Goal: Task Accomplishment & Management: Use online tool/utility

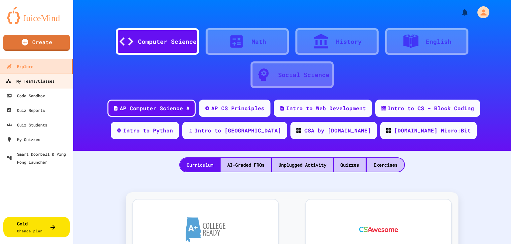
click at [41, 81] on div "My Teams/Classes" at bounding box center [30, 81] width 49 height 8
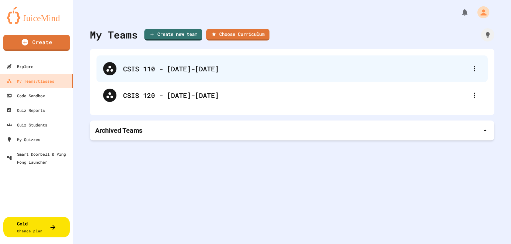
click at [173, 70] on div "CSIS 110 - [DATE]-[DATE]" at bounding box center [295, 69] width 344 height 10
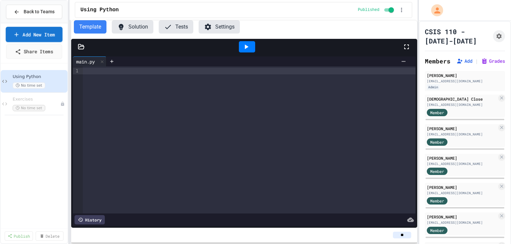
click at [39, 36] on link "Add New Item" at bounding box center [34, 34] width 57 height 15
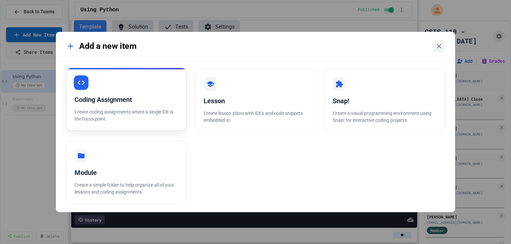
click at [100, 101] on div "Coding Assignment" at bounding box center [126, 100] width 104 height 10
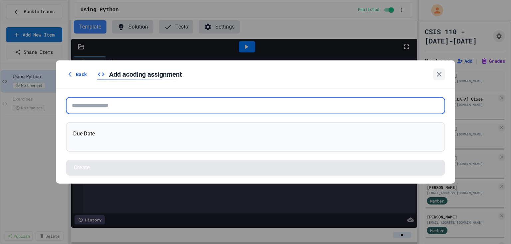
click at [102, 102] on input "text" at bounding box center [255, 105] width 379 height 17
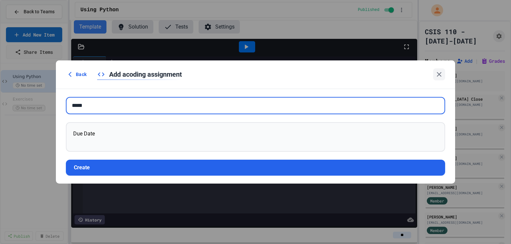
type input "*****"
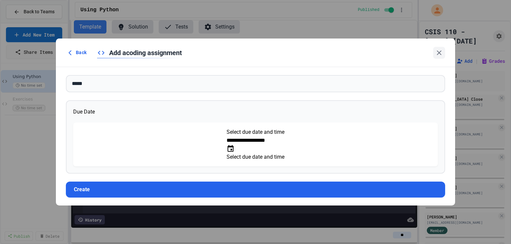
click at [234, 147] on icon "Choose date, selected date is Sep 26, 2025" at bounding box center [230, 149] width 8 height 8
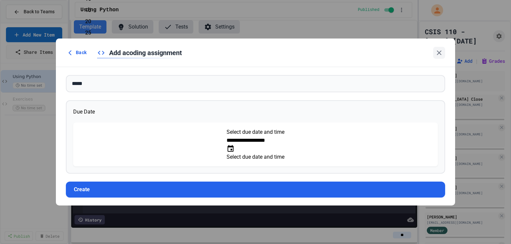
click at [120, 118] on li "PM" at bounding box center [102, 123] width 35 height 11
type input "**********"
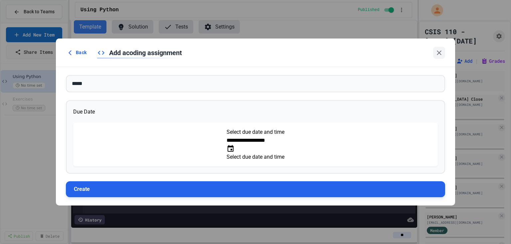
click at [108, 182] on button "Create" at bounding box center [255, 190] width 379 height 16
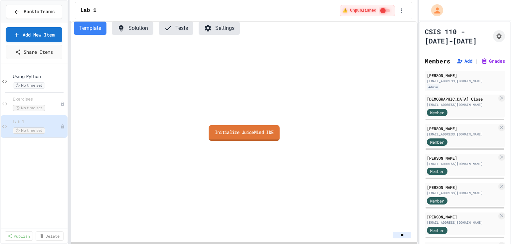
click at [249, 138] on link "Initialize JuiceMind IDE" at bounding box center [243, 133] width 71 height 16
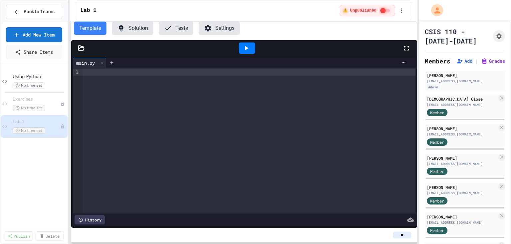
click at [79, 47] on icon at bounding box center [81, 48] width 7 height 7
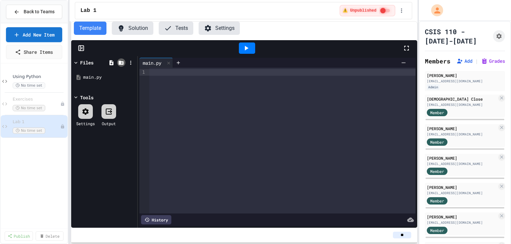
click at [121, 61] on icon at bounding box center [121, 63] width 5 height 4
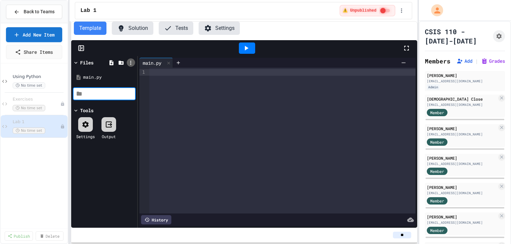
click at [132, 61] on icon at bounding box center [131, 63] width 6 height 6
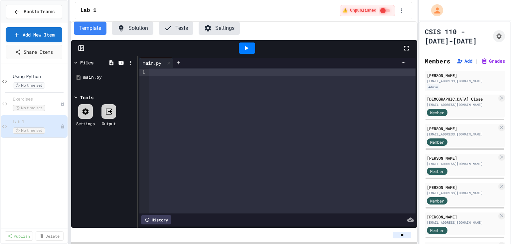
click at [253, 149] on li "Upload zip" at bounding box center [258, 155] width 11 height 12
type input "**********"
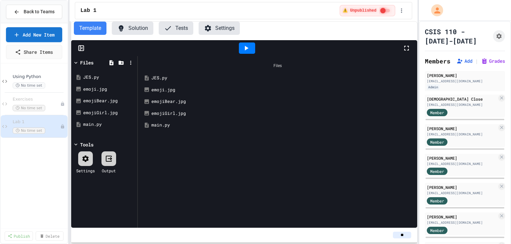
click at [166, 126] on div "main.py" at bounding box center [282, 125] width 262 height 7
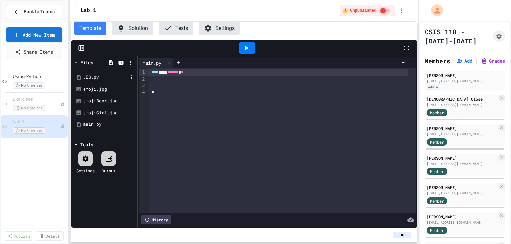
click at [88, 80] on div "JES.py" at bounding box center [105, 77] width 45 height 7
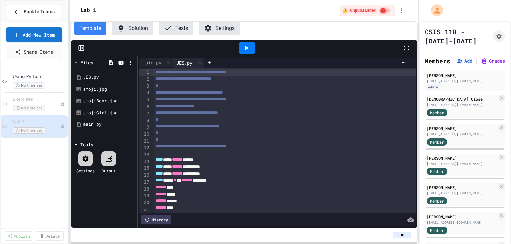
click at [223, 28] on button "Settings" at bounding box center [218, 28] width 41 height 13
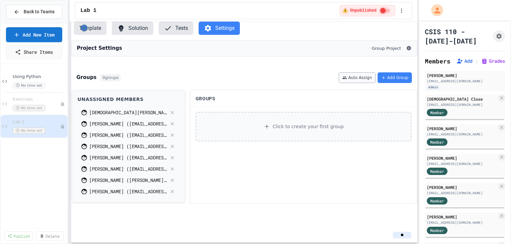
click at [353, 81] on button "Auto Assign" at bounding box center [356, 77] width 37 height 11
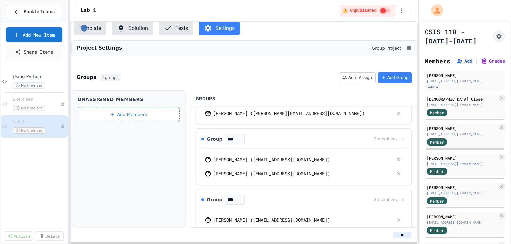
scroll to position [53, 0]
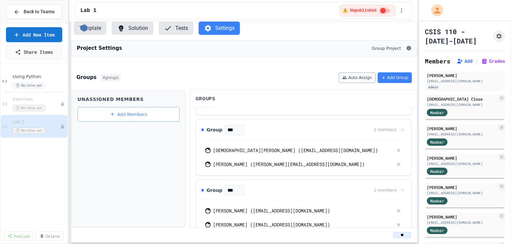
click at [366, 81] on button "Auto Assign" at bounding box center [356, 77] width 37 height 11
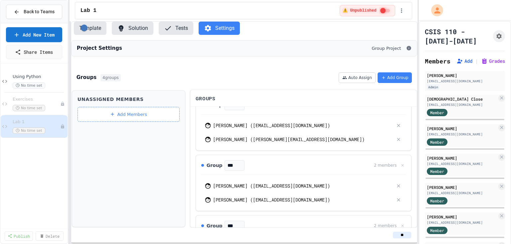
scroll to position [1, 0]
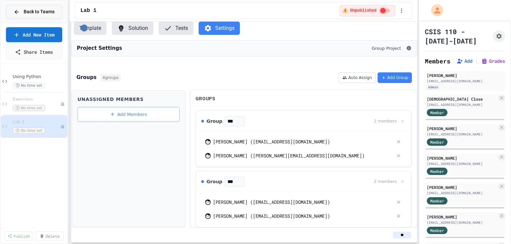
click at [45, 11] on span "Back to Teams" at bounding box center [39, 11] width 31 height 7
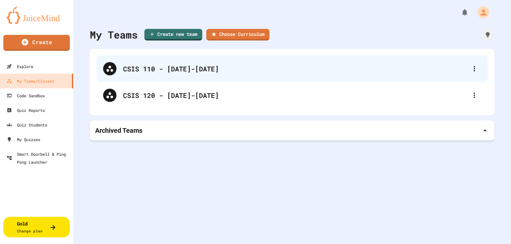
click at [151, 68] on div "CSIS 110 - [DATE]-[DATE]" at bounding box center [295, 69] width 344 height 10
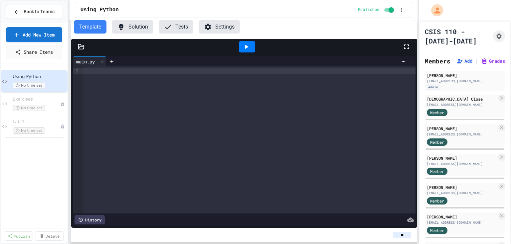
click at [212, 28] on button "Settings" at bounding box center [218, 26] width 41 height 13
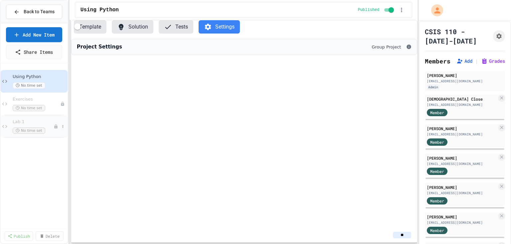
click at [47, 121] on span "Lab 1" at bounding box center [33, 122] width 41 height 6
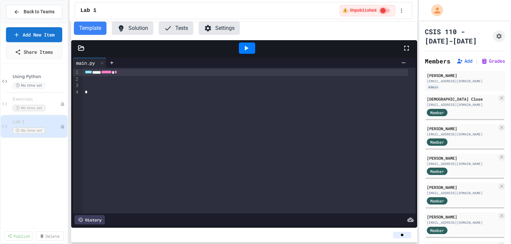
click at [219, 29] on button "Settings" at bounding box center [218, 28] width 41 height 13
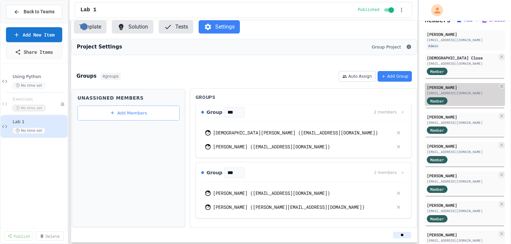
scroll to position [18, 0]
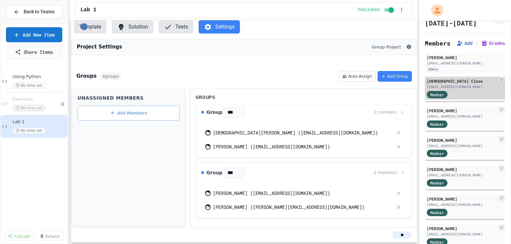
click at [469, 87] on div "[EMAIL_ADDRESS][DOMAIN_NAME]" at bounding box center [462, 86] width 70 height 5
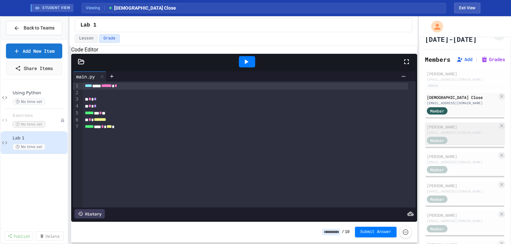
click at [452, 132] on div "[EMAIL_ADDRESS][DOMAIN_NAME]" at bounding box center [462, 132] width 70 height 5
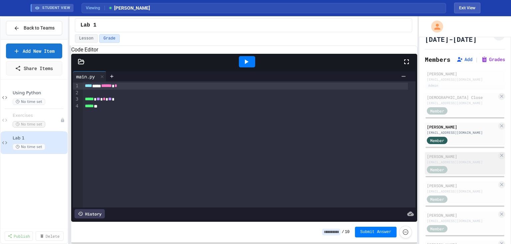
click at [458, 166] on div "Member" at bounding box center [443, 170] width 33 height 8
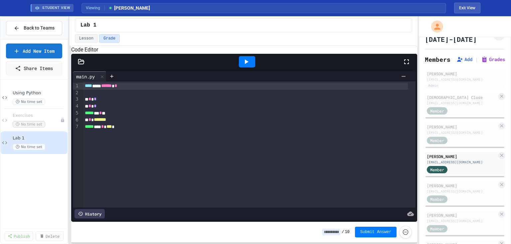
click at [241, 64] on div at bounding box center [246, 62] width 23 height 18
click at [247, 66] on icon at bounding box center [246, 62] width 8 height 8
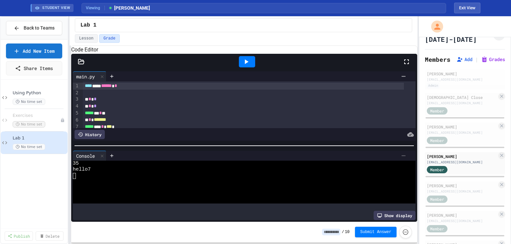
click at [401, 157] on icon at bounding box center [403, 155] width 5 height 5
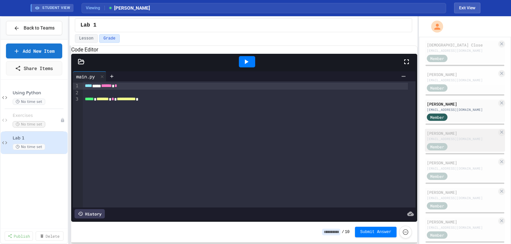
scroll to position [71, 0]
click at [450, 138] on div "[EMAIL_ADDRESS][DOMAIN_NAME]" at bounding box center [462, 138] width 70 height 5
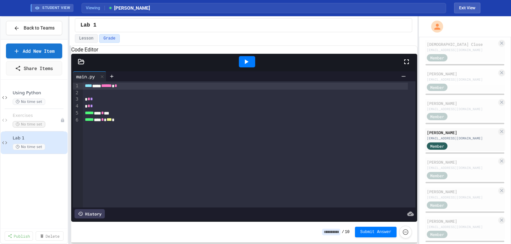
click at [95, 212] on div "History" at bounding box center [89, 213] width 30 height 9
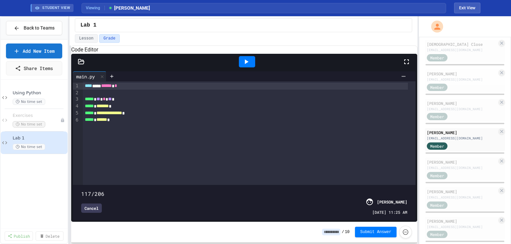
drag, startPoint x: 402, startPoint y: 180, endPoint x: 263, endPoint y: 188, distance: 139.2
click at [81, 191] on span at bounding box center [81, 191] width 0 height 0
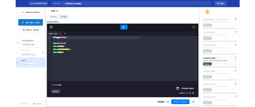
scroll to position [90, 0]
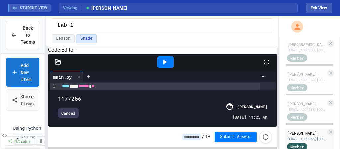
click at [266, 64] on icon at bounding box center [267, 62] width 5 height 5
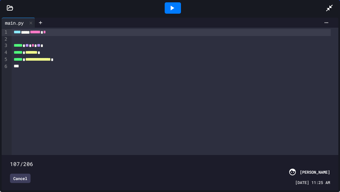
drag, startPoint x: 190, startPoint y: 149, endPoint x: 173, endPoint y: 145, distance: 17.4
click at [10, 160] on span at bounding box center [10, 160] width 0 height 0
drag, startPoint x: 178, startPoint y: 151, endPoint x: 189, endPoint y: 147, distance: 12.2
click at [10, 160] on span at bounding box center [10, 160] width 0 height 0
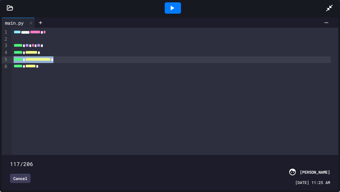
drag, startPoint x: 75, startPoint y: 62, endPoint x: 11, endPoint y: 60, distance: 63.5
click at [11, 60] on div "**********" at bounding box center [170, 91] width 337 height 127
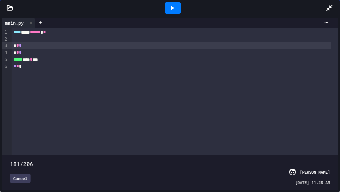
type input "***"
drag, startPoint x: 188, startPoint y: 151, endPoint x: 340, endPoint y: 149, distance: 152.0
click at [340, 149] on div "main.py 9 1 2 3 4 5 6 7 › **** *** ****** * * * * * * * ***** *** * ** ***** **…" at bounding box center [170, 104] width 340 height 176
click at [19, 173] on div "Cancel" at bounding box center [20, 177] width 21 height 9
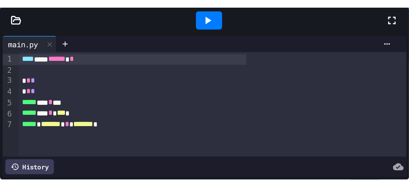
scroll to position [80, 0]
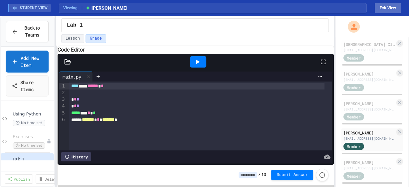
click at [386, 5] on button "Exit View" at bounding box center [387, 8] width 26 height 11
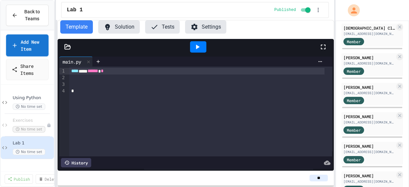
click at [66, 44] on icon at bounding box center [68, 46] width 6 height 5
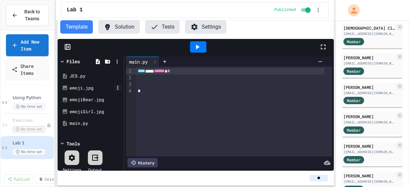
click at [116, 88] on icon at bounding box center [118, 88] width 6 height 6
